Goal: Task Accomplishment & Management: Manage account settings

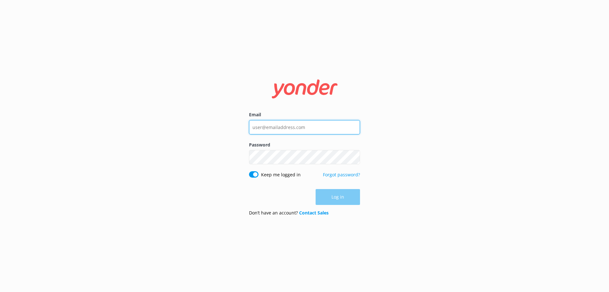
type input "[EMAIL_ADDRESS][DOMAIN_NAME]"
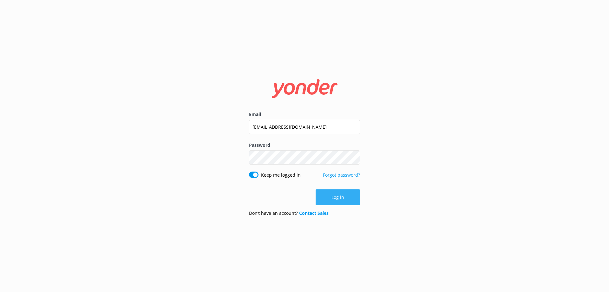
click at [341, 197] on button "Log in" at bounding box center [338, 197] width 44 height 16
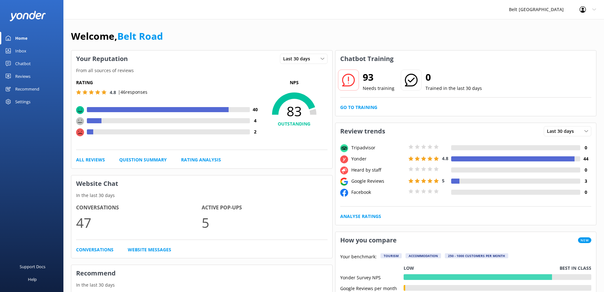
click at [26, 77] on div "Reviews" at bounding box center [22, 76] width 15 height 13
